Goal: Information Seeking & Learning: Understand process/instructions

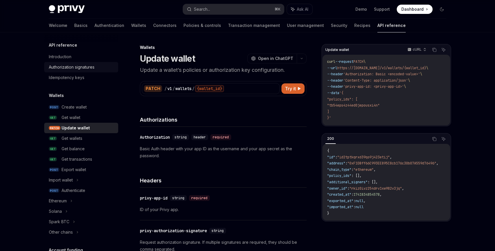
click at [72, 71] on link "Authorization signatures" at bounding box center [81, 67] width 74 height 10
type textarea "*"
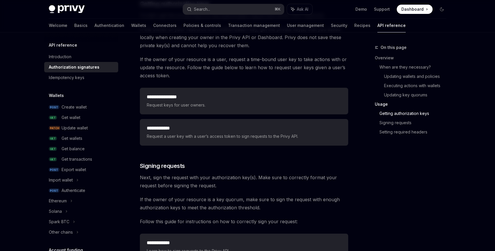
scroll to position [783, 0]
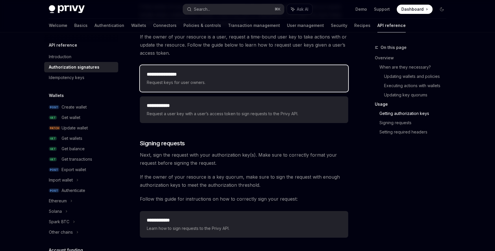
click at [232, 81] on span "Request keys for user owners." at bounding box center [244, 82] width 194 height 7
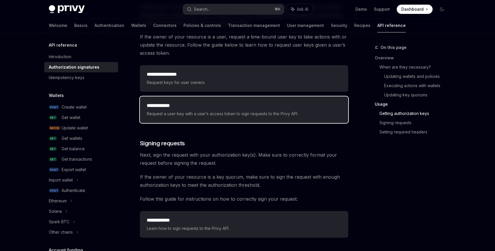
click at [213, 112] on span "Request a user key with a user’s access token to sign requests to the Privy API." at bounding box center [244, 113] width 194 height 7
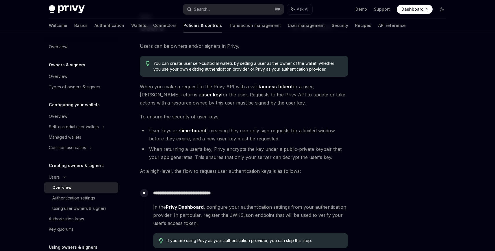
scroll to position [209, 0]
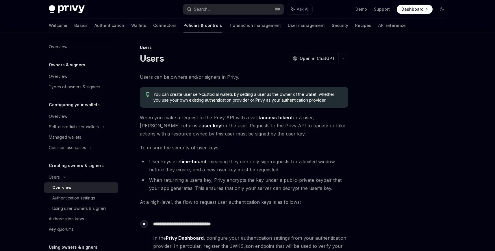
scroll to position [209, 0]
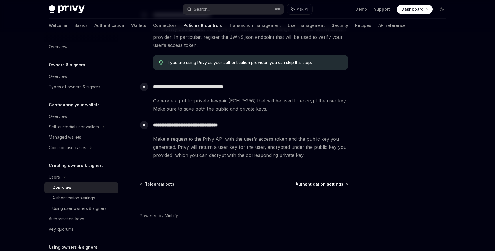
click at [325, 183] on span "Authentication settings" at bounding box center [320, 184] width 48 height 6
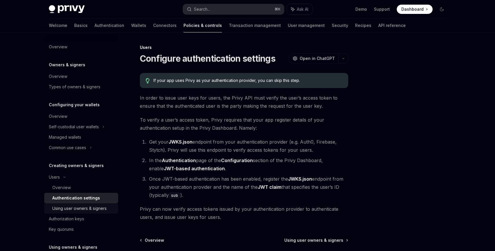
click at [86, 206] on div "Using user owners & signers" at bounding box center [79, 208] width 54 height 7
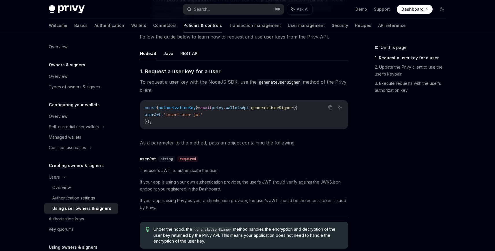
scroll to position [204, 0]
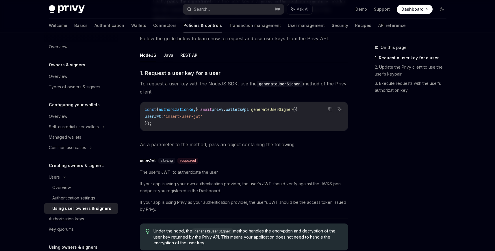
click at [170, 57] on button "Java" at bounding box center [168, 55] width 10 height 14
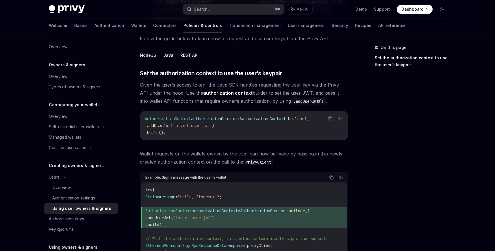
click at [199, 57] on ul "NodeJS Java REST API" at bounding box center [244, 55] width 208 height 14
click at [190, 56] on button "REST API" at bounding box center [189, 55] width 18 height 14
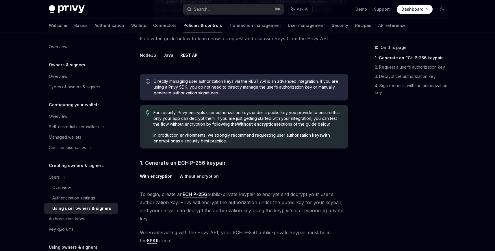
click at [147, 54] on button "NodeJS" at bounding box center [148, 55] width 16 height 14
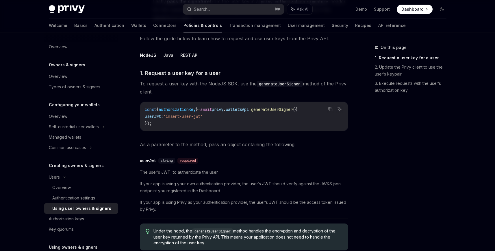
click at [191, 57] on button "REST API" at bounding box center [189, 55] width 18 height 14
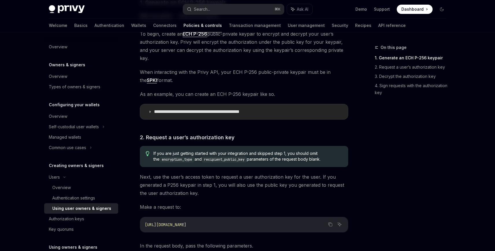
scroll to position [332, 0]
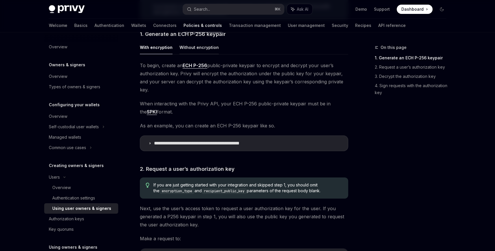
click at [191, 48] on button "Without encryption" at bounding box center [198, 47] width 39 height 14
type textarea "*"
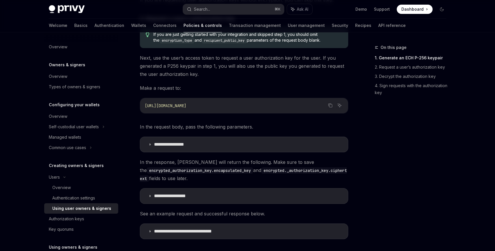
scroll to position [400, 0]
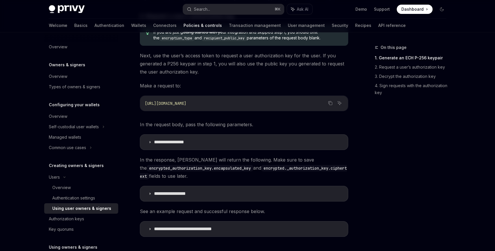
click at [263, 108] on div "https://api.privy.io/v1/wallets/authenticate" at bounding box center [244, 103] width 208 height 15
drag, startPoint x: 241, startPoint y: 107, endPoint x: 209, endPoint y: 105, distance: 31.5
click at [209, 105] on div "https://api.privy.io/v1/wallets/authenticate" at bounding box center [244, 103] width 208 height 15
click at [269, 105] on code "https://api.privy.io/v1/wallets/authenticate" at bounding box center [244, 103] width 199 height 7
drag, startPoint x: 257, startPoint y: 104, endPoint x: 202, endPoint y: 105, distance: 55.5
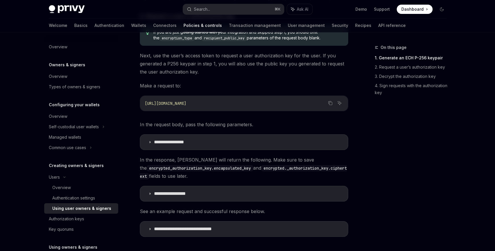
click at [202, 105] on code "https://api.privy.io/v1/wallets/authenticate" at bounding box center [244, 103] width 199 height 7
copy span "wallets/authenticate"
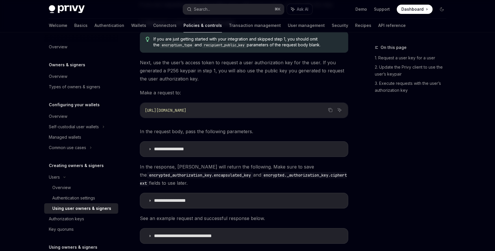
scroll to position [400, 0]
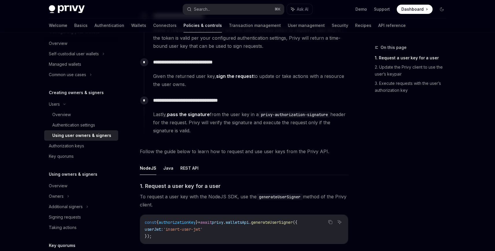
scroll to position [186, 0]
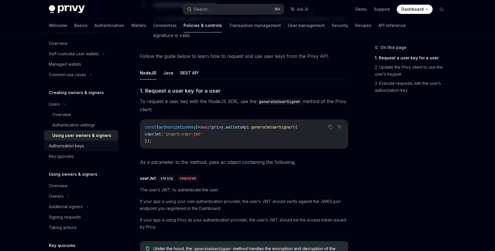
click at [82, 147] on div "Authorization keys" at bounding box center [66, 145] width 35 height 7
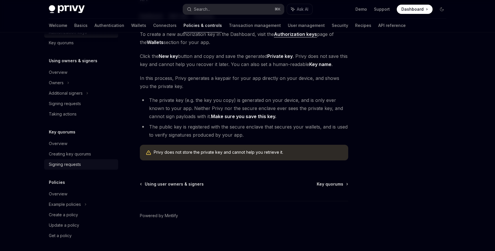
scroll to position [188, 0]
click at [86, 163] on div "Signing requests" at bounding box center [82, 162] width 66 height 7
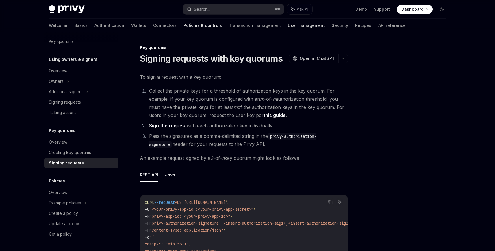
click at [288, 27] on link "User management" at bounding box center [306, 25] width 37 height 14
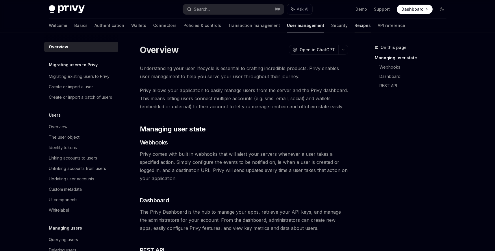
click at [355, 24] on link "Recipes" at bounding box center [363, 25] width 16 height 14
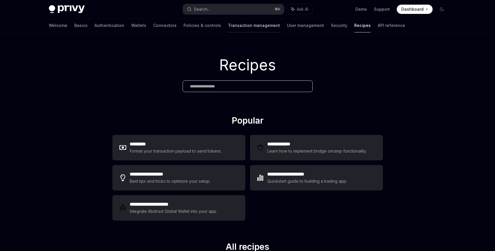
click at [228, 23] on link "Transaction management" at bounding box center [254, 25] width 52 height 14
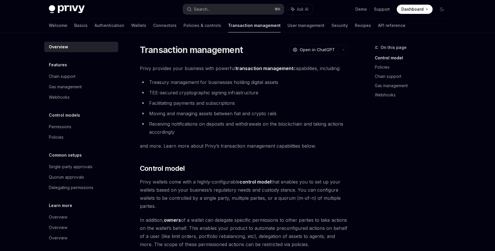
click at [98, 26] on div "Welcome Basics Authentication Wallets Connectors Policies & controls Transactio…" at bounding box center [227, 25] width 357 height 14
click at [94, 27] on link "Authentication" at bounding box center [109, 25] width 30 height 14
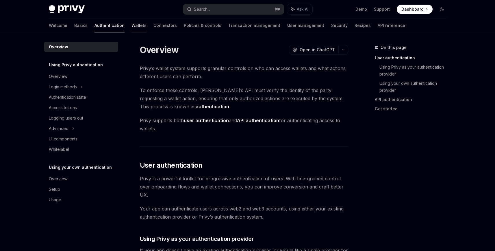
click at [131, 27] on link "Wallets" at bounding box center [138, 25] width 15 height 14
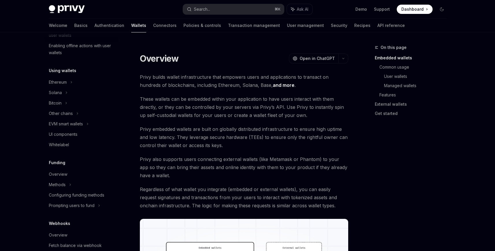
scroll to position [114, 0]
click at [74, 12] on div "Other chains" at bounding box center [81, 7] width 74 height 10
type textarea "*"
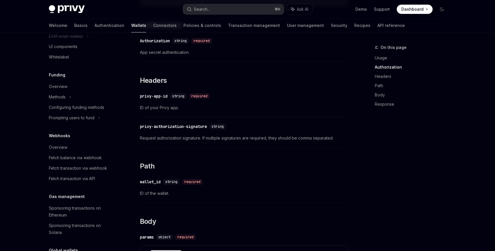
scroll to position [260, 0]
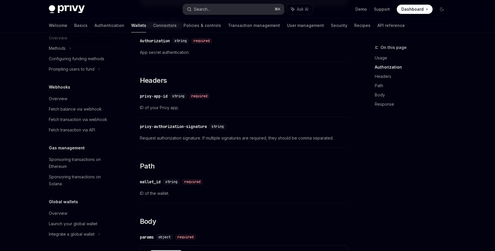
click at [234, 9] on button "Search... ⌘ K" at bounding box center [233, 9] width 101 height 10
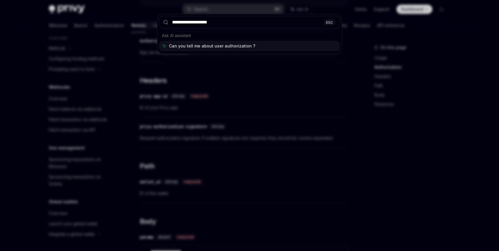
type input "**********"
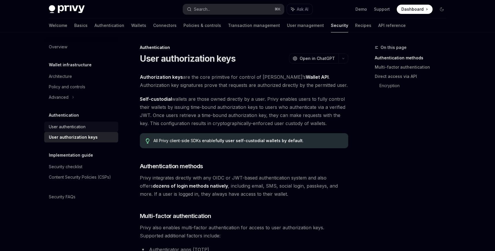
click at [92, 127] on div "User authentication" at bounding box center [82, 126] width 66 height 7
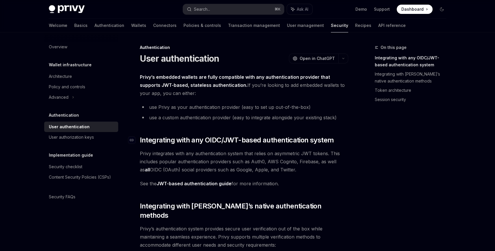
scroll to position [465, 0]
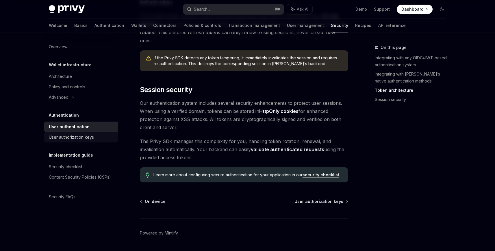
click at [86, 102] on ul "User authentication User authorization keys" at bounding box center [81, 86] width 74 height 31
click at [86, 135] on div "User authorization keys" at bounding box center [71, 137] width 45 height 7
type textarea "*"
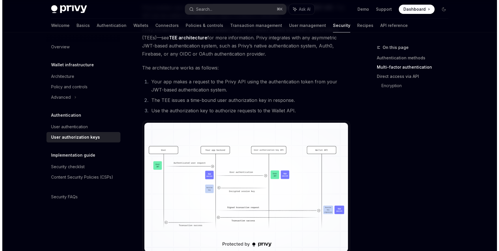
scroll to position [363, 0]
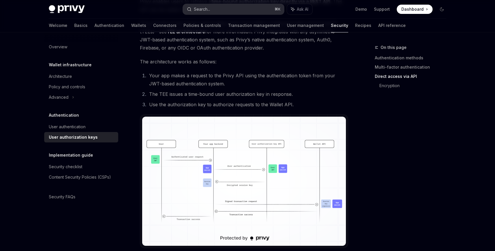
click at [219, 10] on button "Search... ⌘ K" at bounding box center [233, 9] width 101 height 10
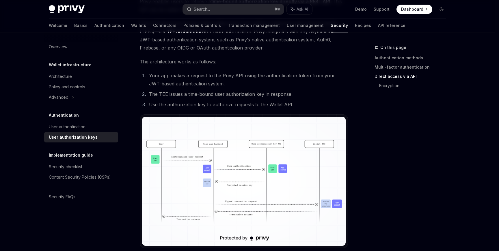
type input "**********"
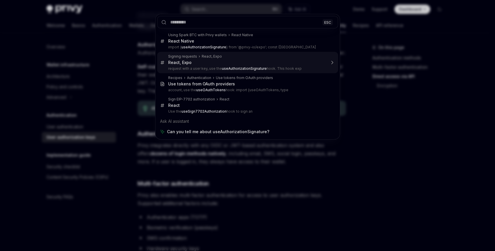
scroll to position [117, 0]
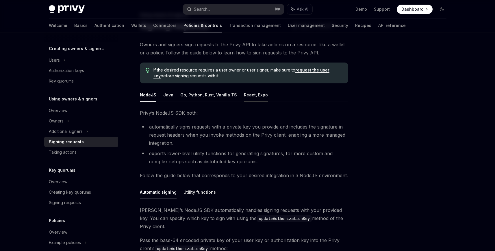
click at [258, 95] on button "React, Expo" at bounding box center [256, 95] width 24 height 14
type textarea "*"
